Goal: Transaction & Acquisition: Purchase product/service

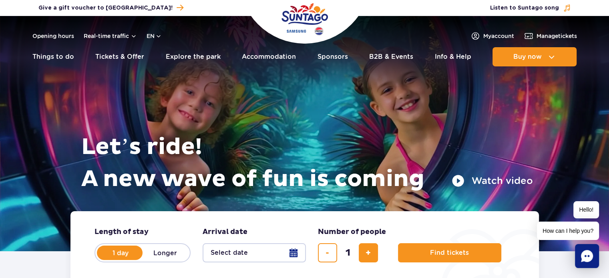
drag, startPoint x: 611, startPoint y: 26, endPoint x: 612, endPoint y: 22, distance: 5.0
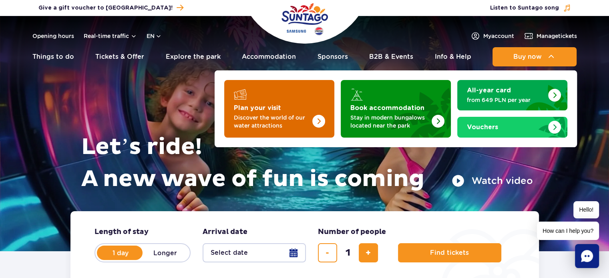
click at [305, 102] on img "Plan your visit" at bounding box center [303, 106] width 64 height 62
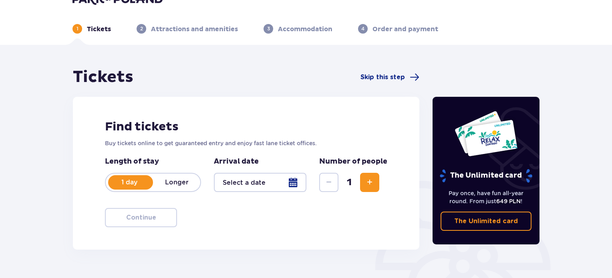
drag, startPoint x: 614, startPoint y: 14, endPoint x: 614, endPoint y: 41, distance: 27.2
click at [612, 41] on html "1 Tickets 2 Attractions and amenities 3 Accommodation 4 Order and payment Ticke…" at bounding box center [306, 121] width 612 height 278
click at [292, 185] on div at bounding box center [260, 182] width 92 height 19
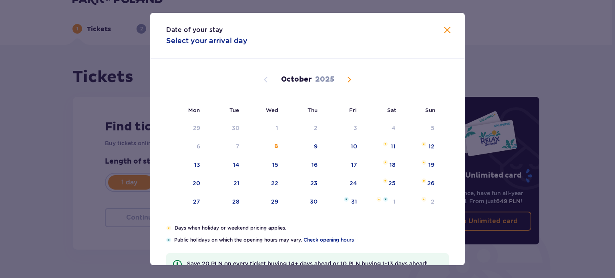
click at [347, 79] on span "Next month" at bounding box center [349, 80] width 10 height 10
click at [386, 177] on div "22" at bounding box center [380, 184] width 39 height 18
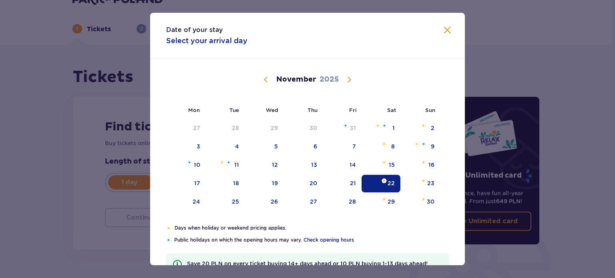
type input "22.11.25"
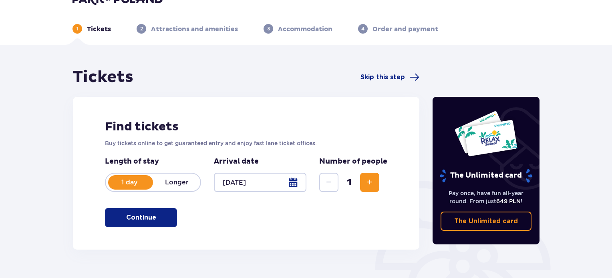
click at [294, 183] on div at bounding box center [260, 182] width 92 height 19
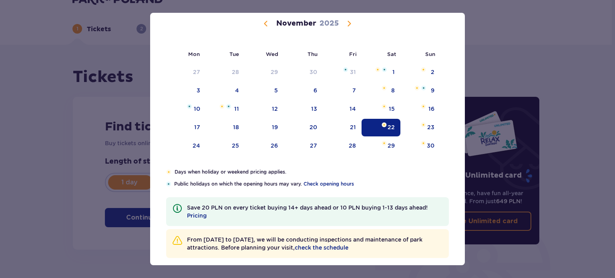
scroll to position [60, 0]
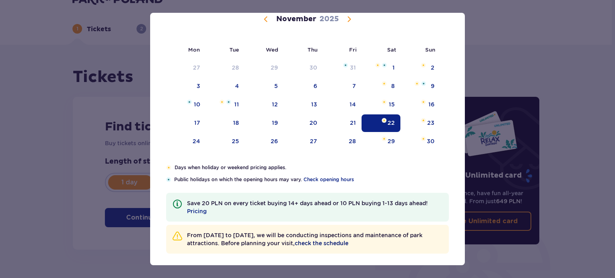
click at [347, 242] on span "check the schedule" at bounding box center [322, 243] width 54 height 8
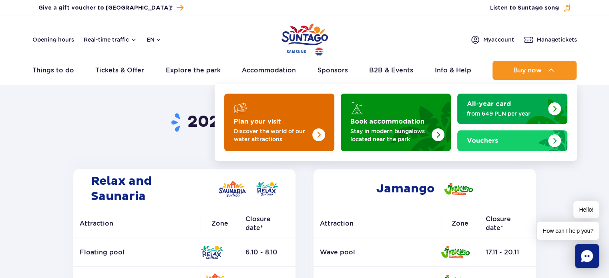
click at [305, 120] on img "Plan your visit" at bounding box center [303, 120] width 64 height 62
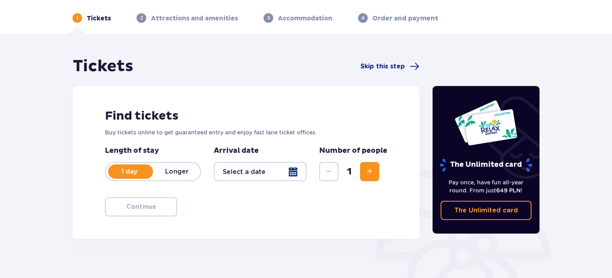
click at [374, 172] on span "Increase" at bounding box center [370, 172] width 10 height 10
click at [297, 175] on div at bounding box center [260, 171] width 92 height 19
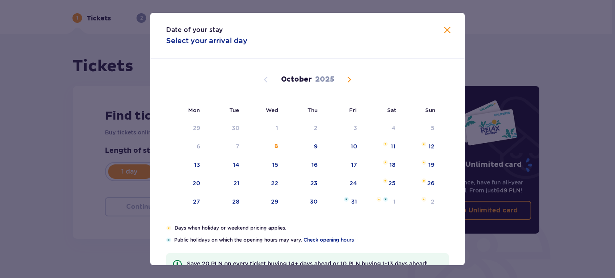
click at [348, 82] on span "Next month" at bounding box center [349, 80] width 10 height 10
click at [393, 181] on div "22" at bounding box center [390, 183] width 7 height 8
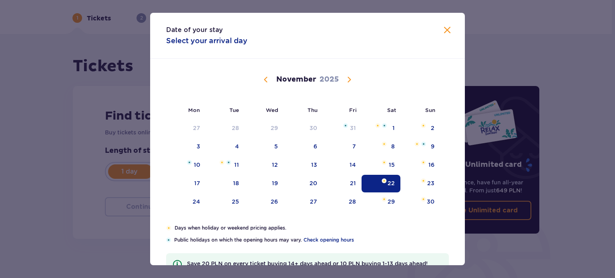
type input "22.11.25"
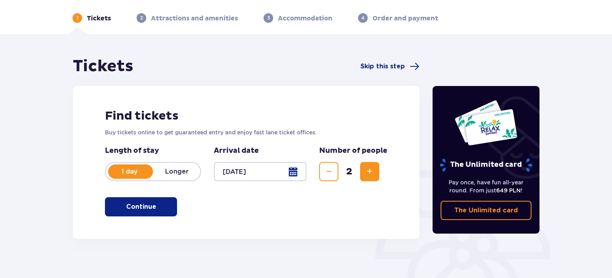
click at [464, 151] on div "The Unlimited card" at bounding box center [486, 136] width 94 height 72
click at [130, 205] on p "Continue" at bounding box center [141, 207] width 30 height 9
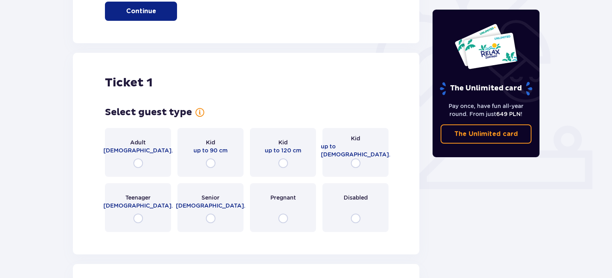
scroll to position [267, 0]
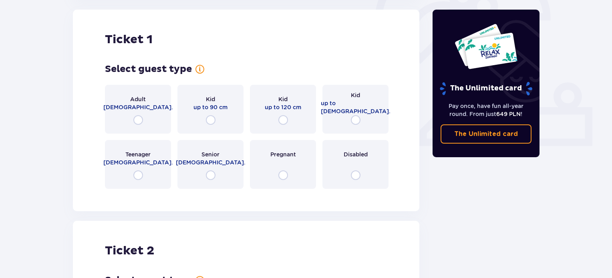
click at [146, 120] on div "Adult 18 - 65 y.o." at bounding box center [138, 109] width 66 height 49
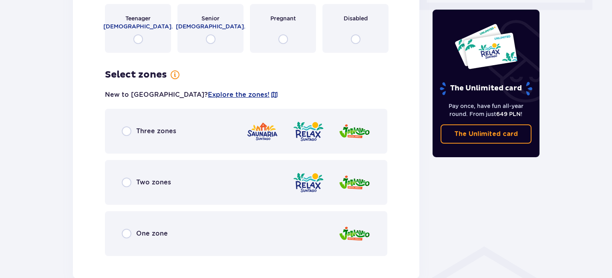
scroll to position [405, 0]
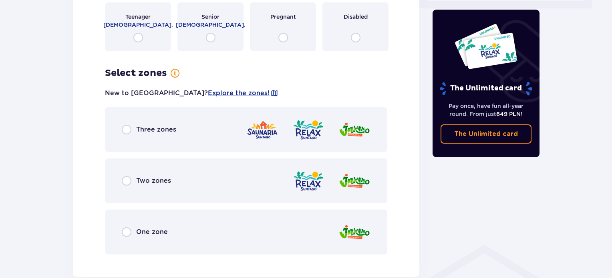
click at [130, 131] on input "radio" at bounding box center [127, 130] width 10 height 10
radio input "true"
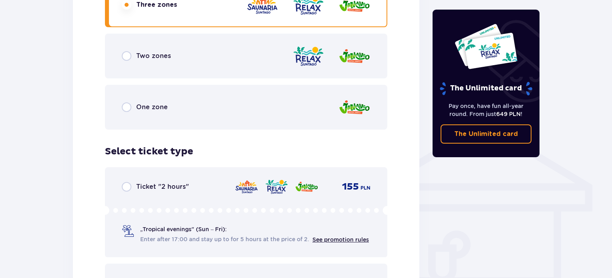
scroll to position [494, 0]
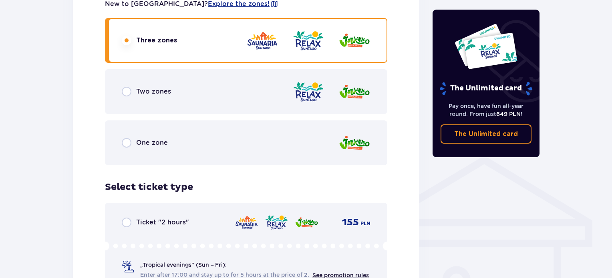
click at [130, 95] on input "radio" at bounding box center [127, 92] width 10 height 10
radio input "true"
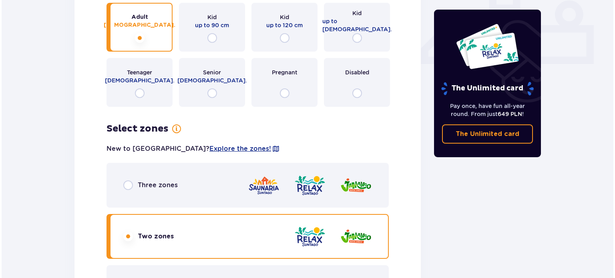
scroll to position [369, 0]
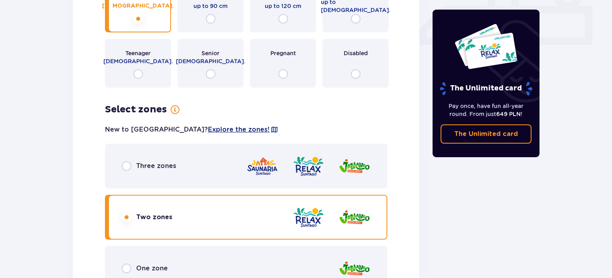
click at [208, 131] on span "Explore the zones!" at bounding box center [239, 129] width 62 height 9
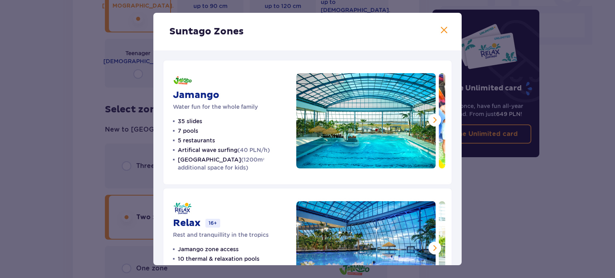
drag, startPoint x: 462, startPoint y: 83, endPoint x: 462, endPoint y: 91, distance: 8.4
click at [462, 91] on div "Suntago Zones Jamango Water fun for the whole family 35 slides 7 pools 5 restau…" at bounding box center [307, 139] width 615 height 278
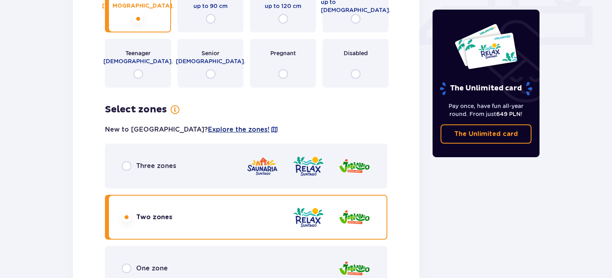
click at [211, 132] on span "Explore the zones!" at bounding box center [239, 129] width 62 height 9
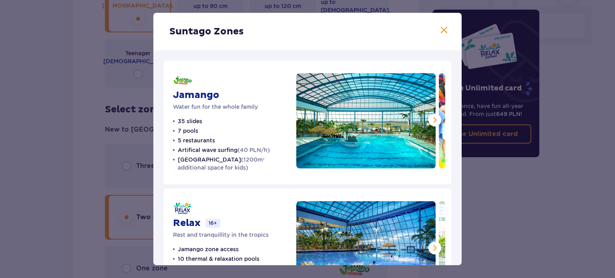
click at [158, 197] on div "Jamango Water fun for the whole family 35 slides 7 pools 5 restaurants Artifica…" at bounding box center [307, 250] width 308 height 400
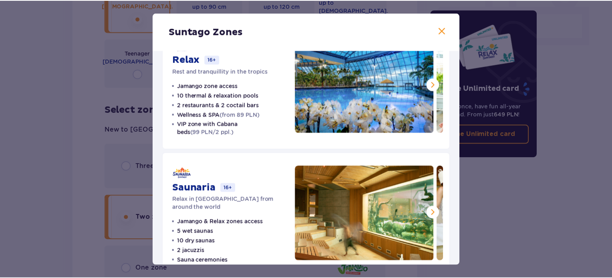
scroll to position [166, 0]
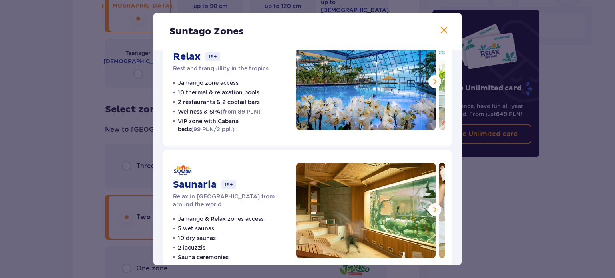
click at [432, 79] on span at bounding box center [435, 82] width 10 height 10
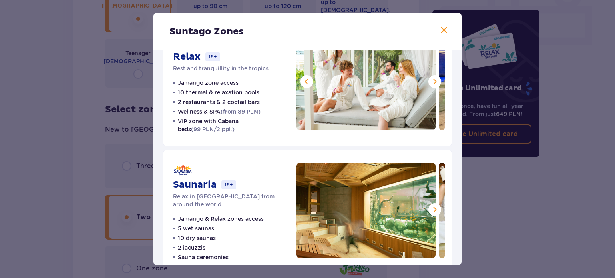
click at [432, 79] on span at bounding box center [435, 82] width 10 height 10
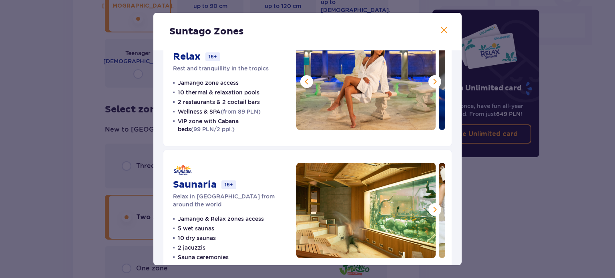
click at [432, 79] on span at bounding box center [435, 82] width 10 height 10
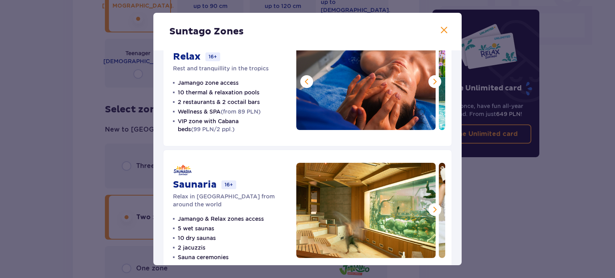
click at [432, 79] on span at bounding box center [435, 82] width 10 height 10
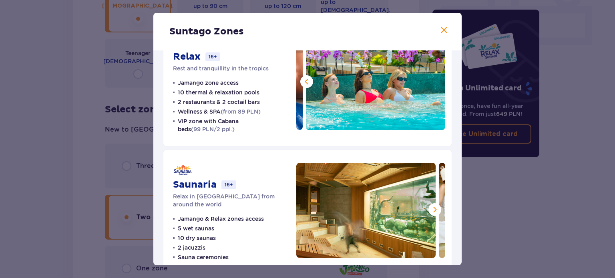
click at [432, 79] on img at bounding box center [375, 82] width 139 height 95
click at [435, 217] on div at bounding box center [370, 210] width 149 height 95
click at [435, 215] on button at bounding box center [434, 209] width 13 height 13
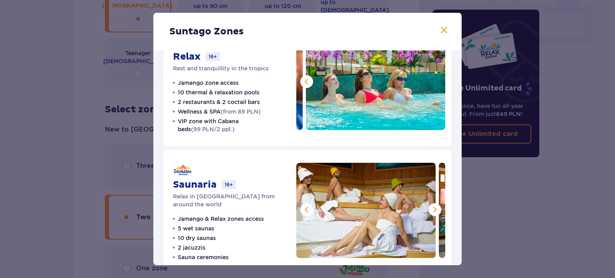
click at [433, 213] on span at bounding box center [435, 210] width 10 height 10
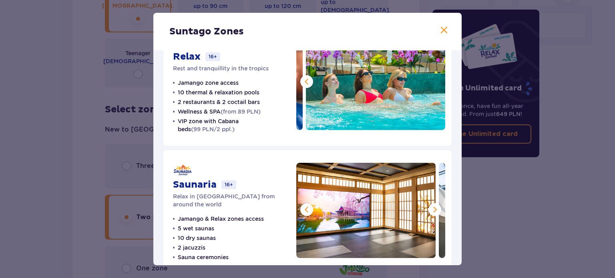
click at [433, 213] on span at bounding box center [435, 210] width 10 height 10
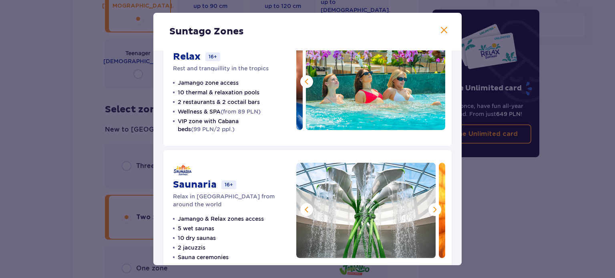
click at [433, 213] on span at bounding box center [435, 210] width 10 height 10
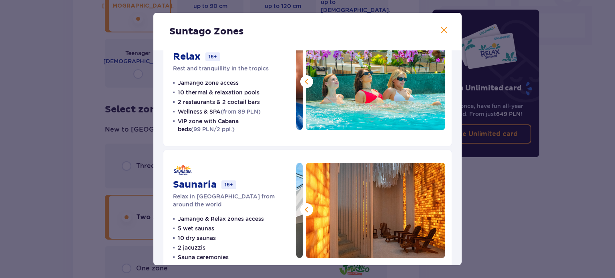
click at [433, 213] on img at bounding box center [375, 210] width 139 height 95
click at [441, 27] on span at bounding box center [444, 31] width 10 height 10
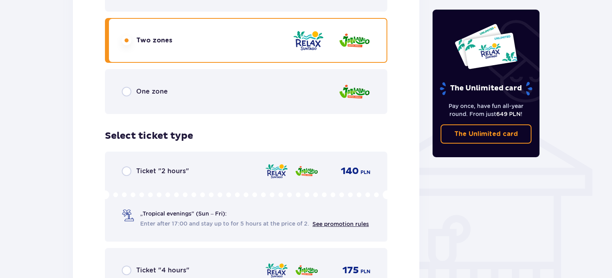
scroll to position [498, 0]
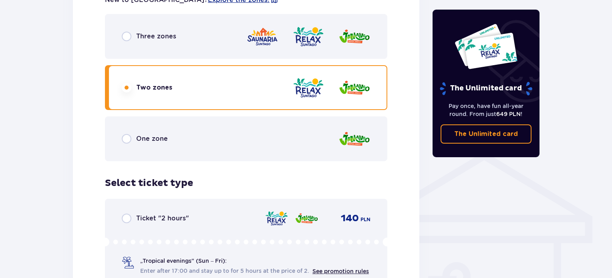
click at [118, 34] on div "Three zones" at bounding box center [246, 36] width 282 height 45
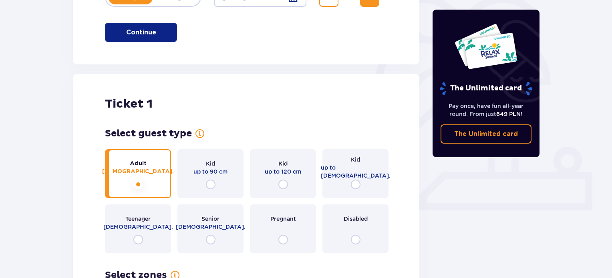
scroll to position [188, 0]
